Goal: Submit feedback/report problem: Submit feedback/report problem

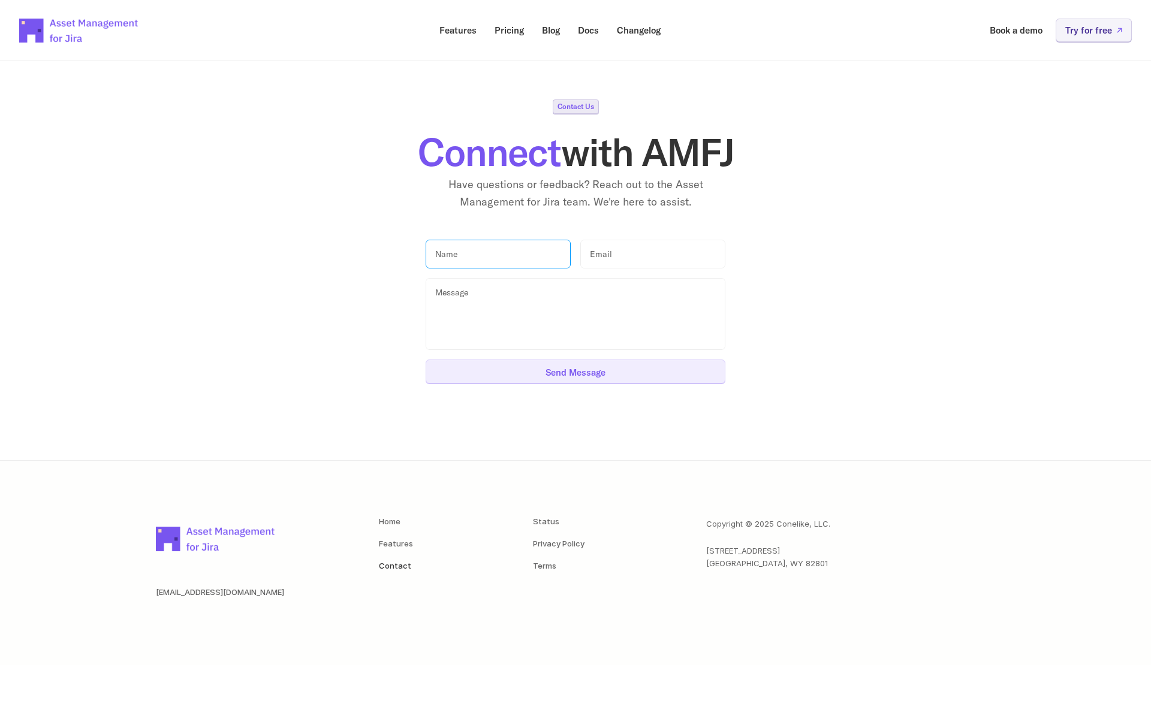
click at [478, 262] on input "text" at bounding box center [498, 254] width 145 height 29
type input "[PERSON_NAME]"
click at [593, 252] on input "email" at bounding box center [652, 254] width 145 height 29
type input "[EMAIL_ADDRESS][PERSON_NAME][DOMAIN_NAME]"
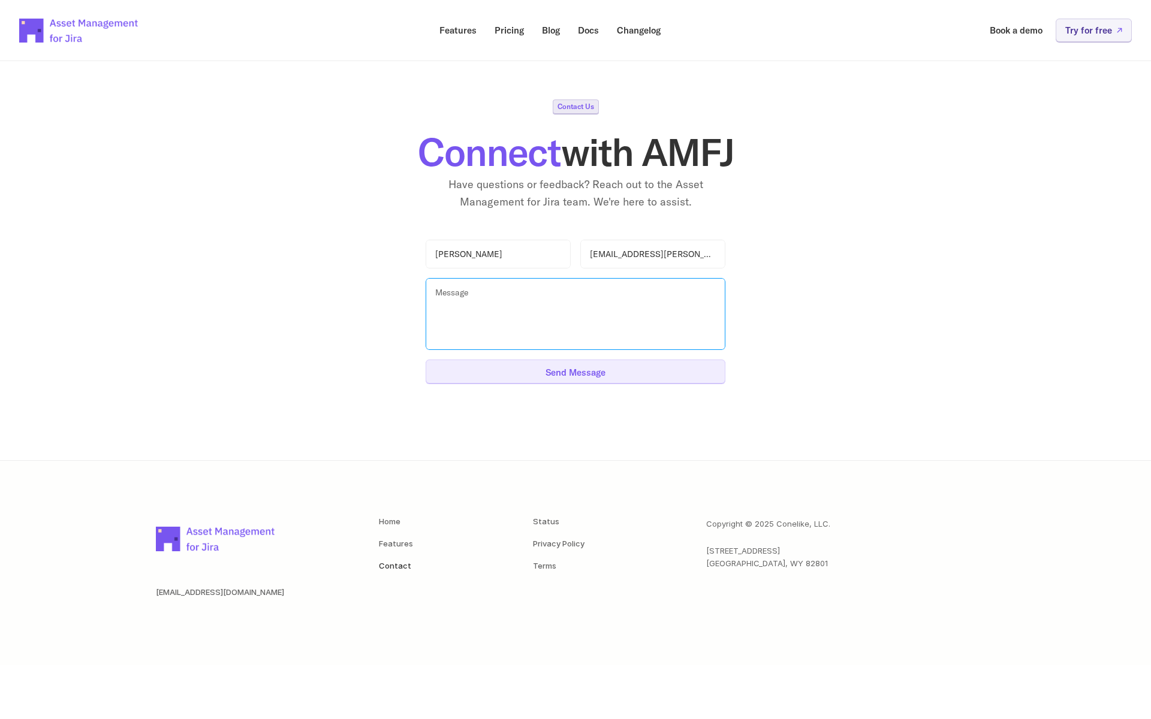
click at [490, 290] on textarea at bounding box center [576, 314] width 300 height 72
drag, startPoint x: 551, startPoint y: 314, endPoint x: 506, endPoint y: 309, distance: 45.2
click at [506, 309] on textarea "Hi, We currently have Jsm" at bounding box center [576, 314] width 300 height 72
type textarea "Hi, We currently have Standard Plan for Jira Service Management. We would like …"
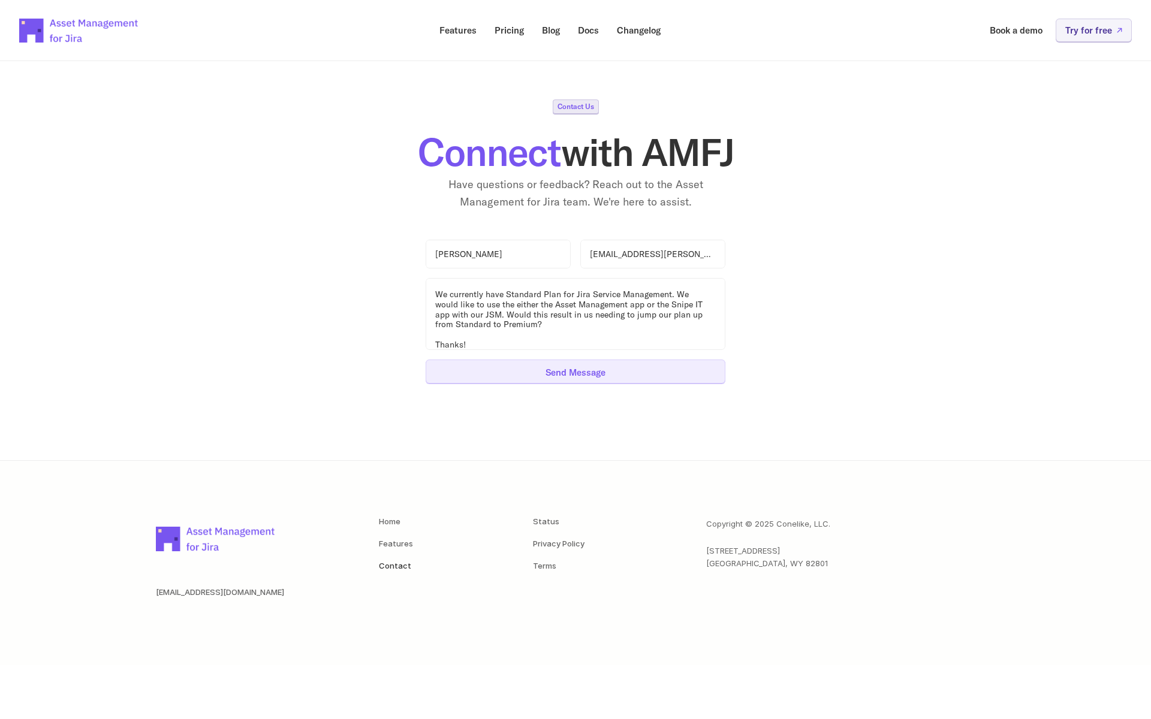
click at [583, 376] on p "Send Message" at bounding box center [575, 372] width 60 height 9
click at [124, 0] on nav "Features Pricing Blog Docs Changelog Book a demo Try for free" at bounding box center [575, 30] width 1151 height 61
